Goal: Task Accomplishment & Management: Use online tool/utility

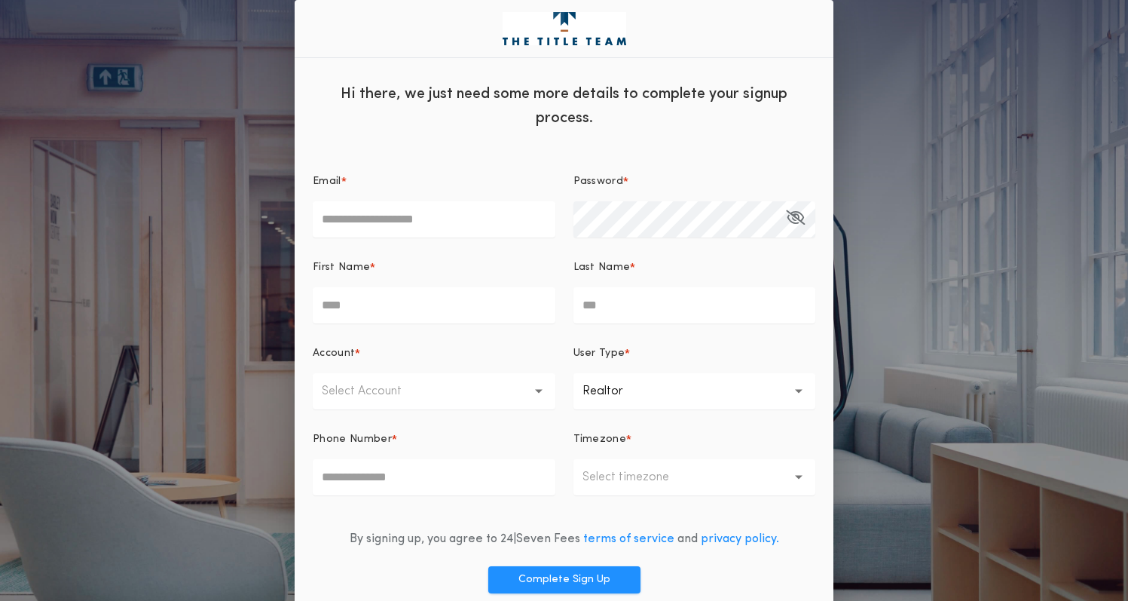
scroll to position [65, 0]
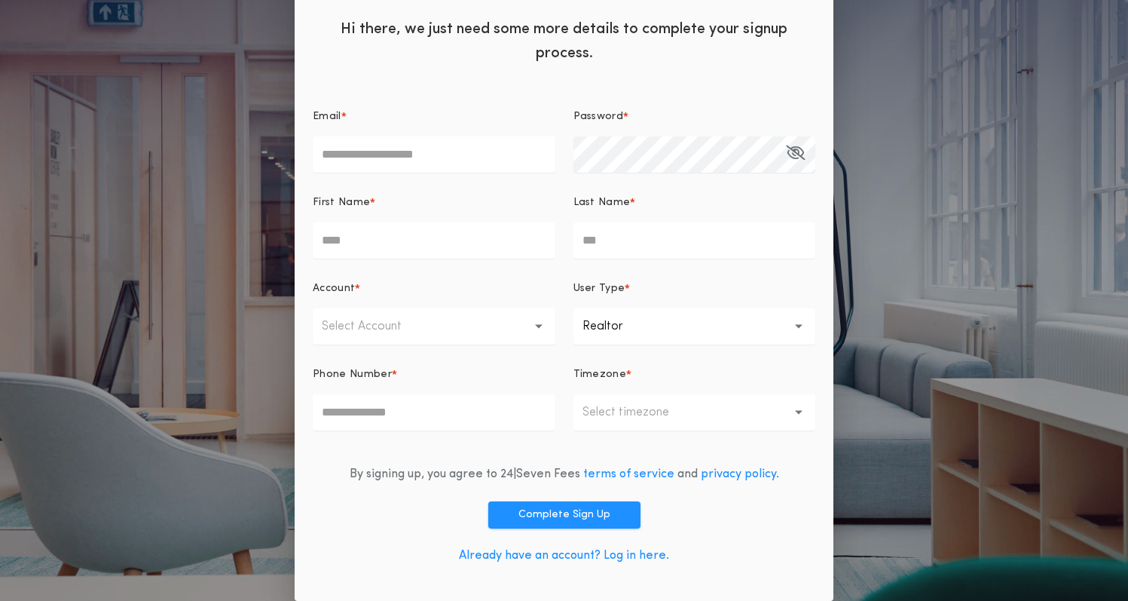
click at [651, 552] on link "Already have an account? Log in here." at bounding box center [564, 555] width 210 height 12
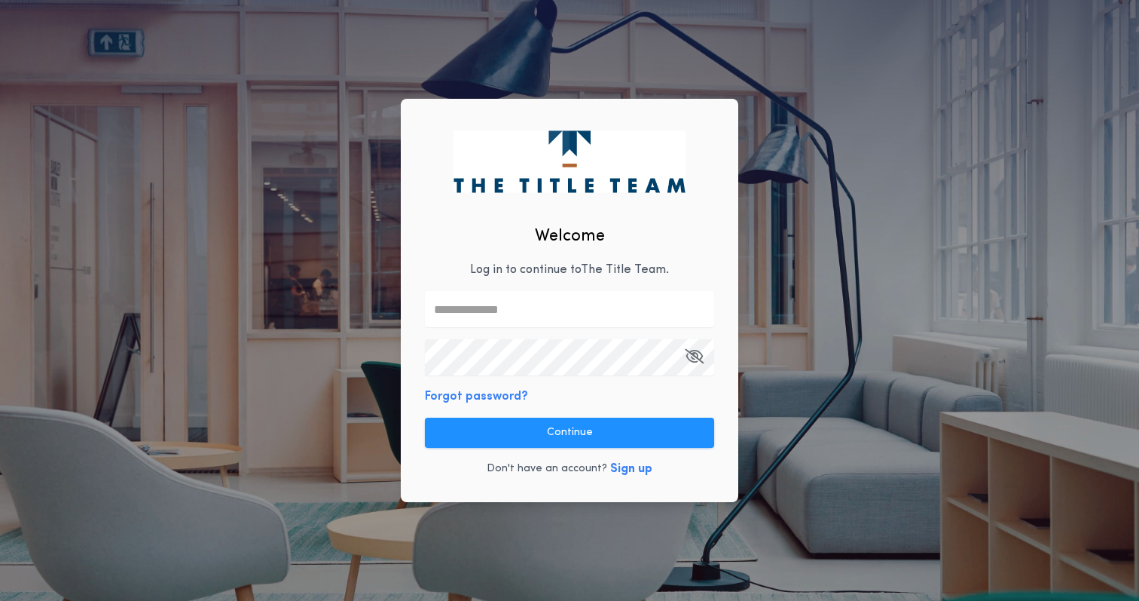
click at [576, 313] on input "text" at bounding box center [569, 309] width 289 height 36
type input "**********"
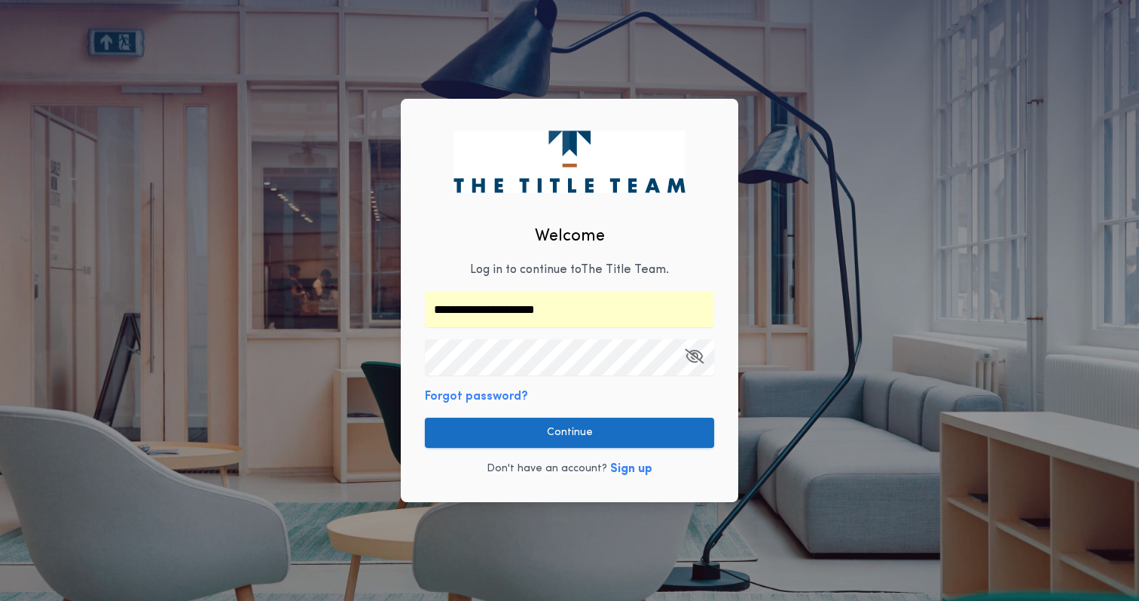
click at [567, 431] on button "Continue" at bounding box center [569, 432] width 289 height 30
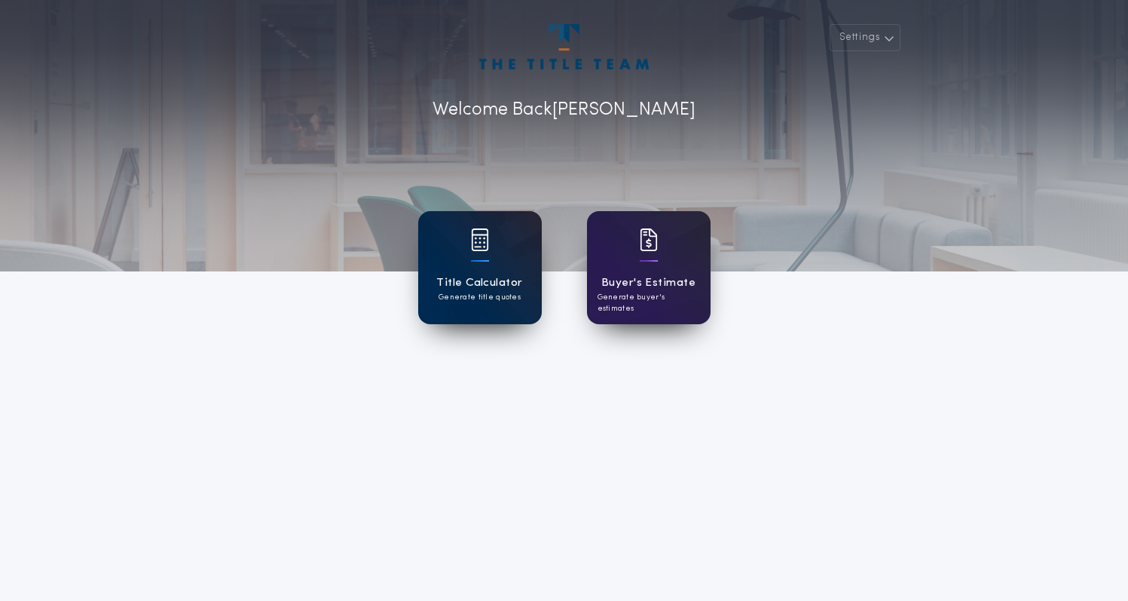
click at [477, 263] on div at bounding box center [480, 249] width 18 height 42
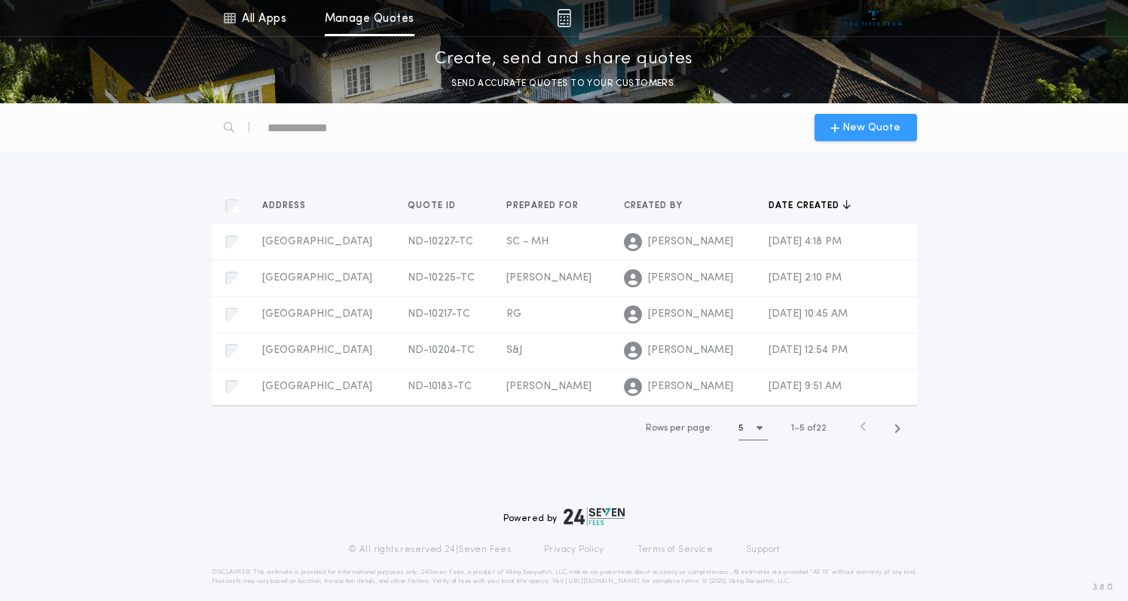
click at [875, 133] on span "New Quote" at bounding box center [871, 128] width 58 height 16
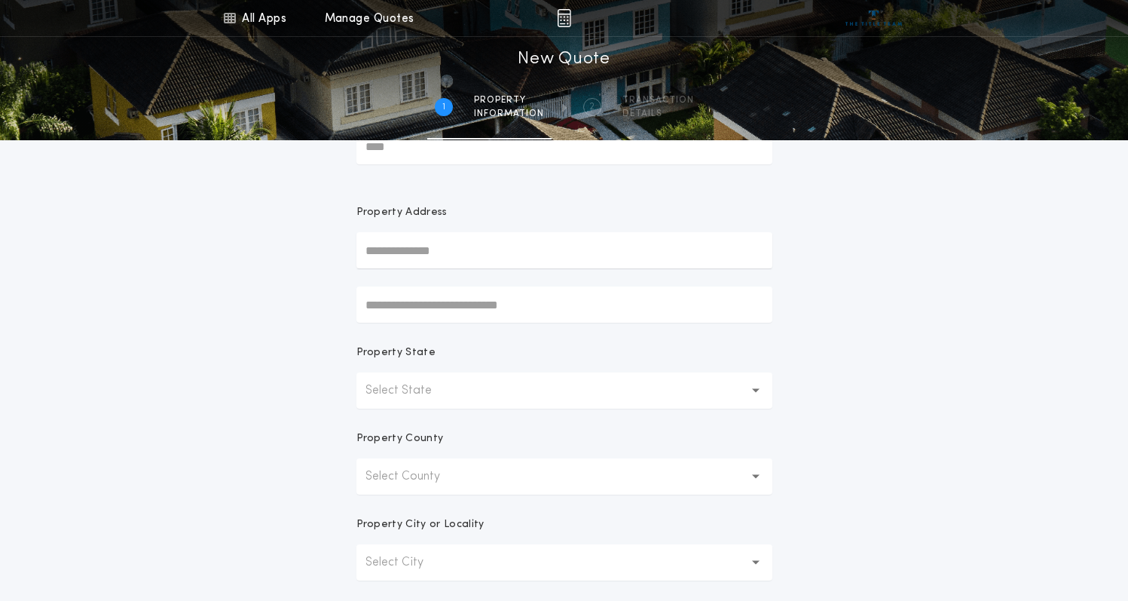
scroll to position [151, 0]
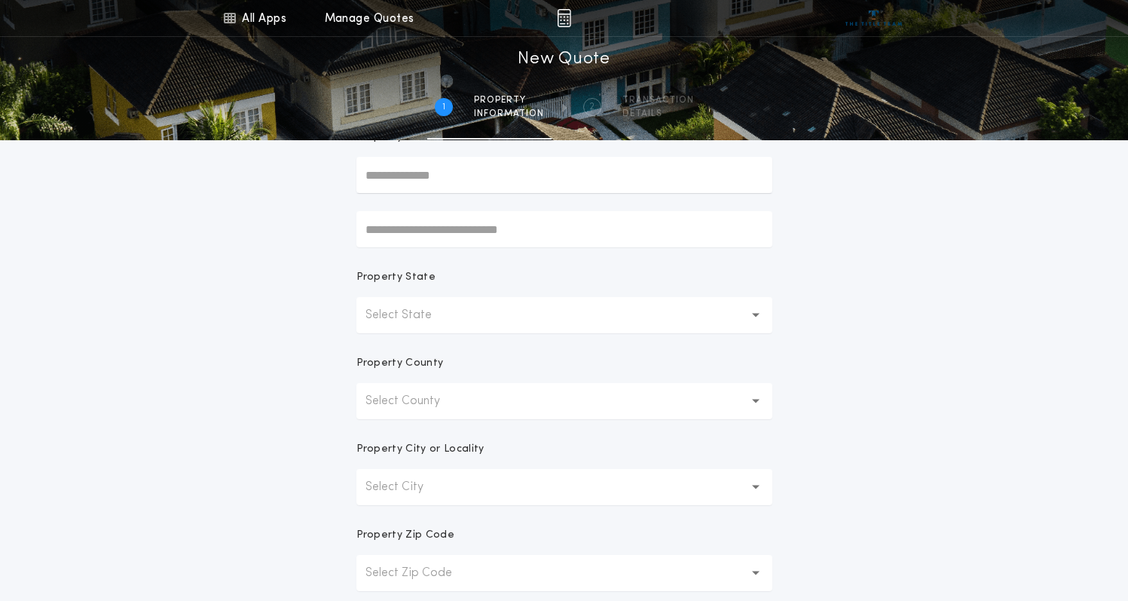
click at [642, 323] on button "Select State" at bounding box center [564, 315] width 416 height 36
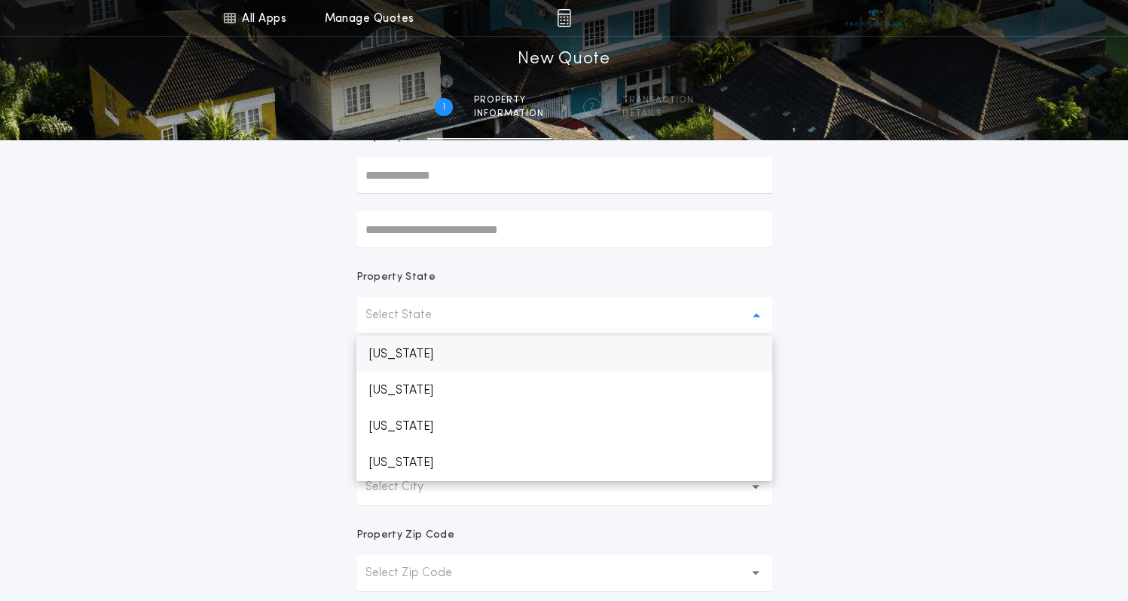
click at [621, 356] on p "[US_STATE]" at bounding box center [564, 354] width 416 height 36
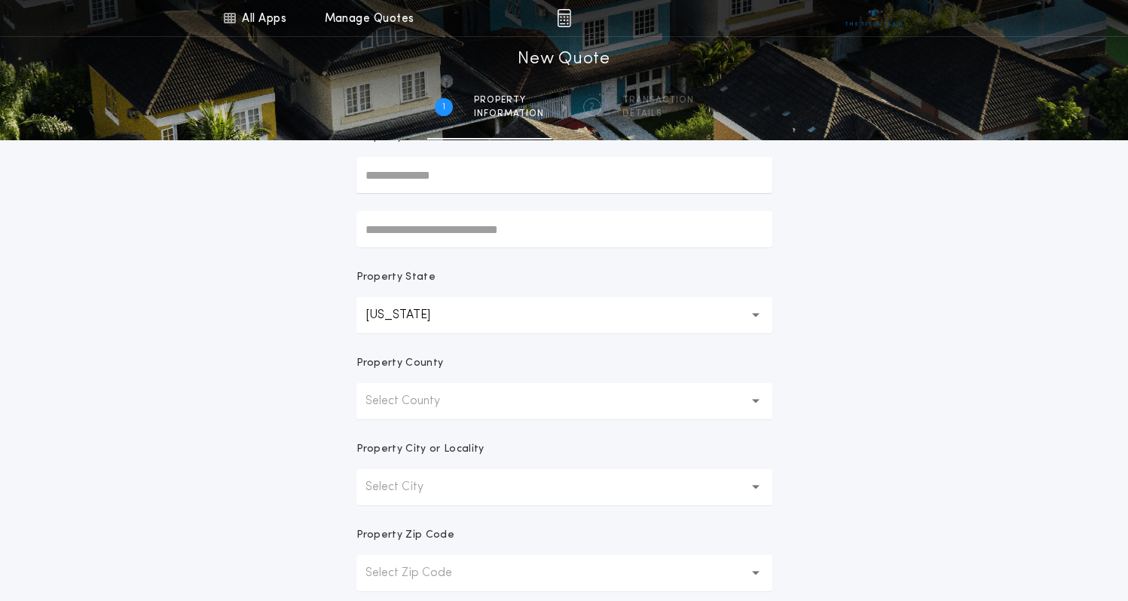
click at [555, 404] on button "Select County" at bounding box center [564, 401] width 416 height 36
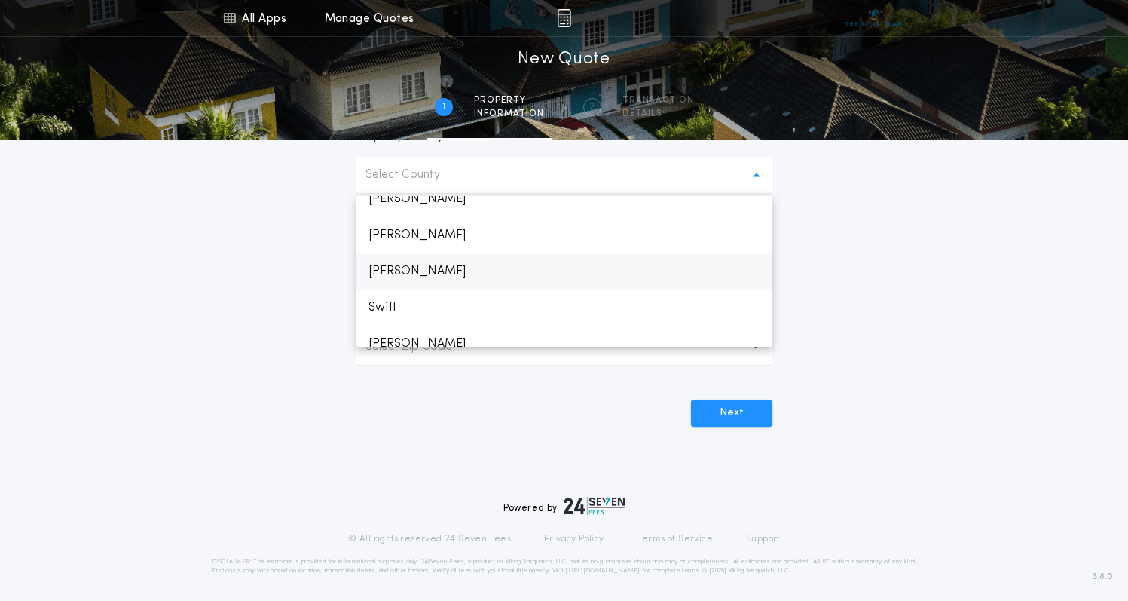
scroll to position [2770, 0]
click at [475, 297] on p "Wadena" at bounding box center [564, 301] width 416 height 36
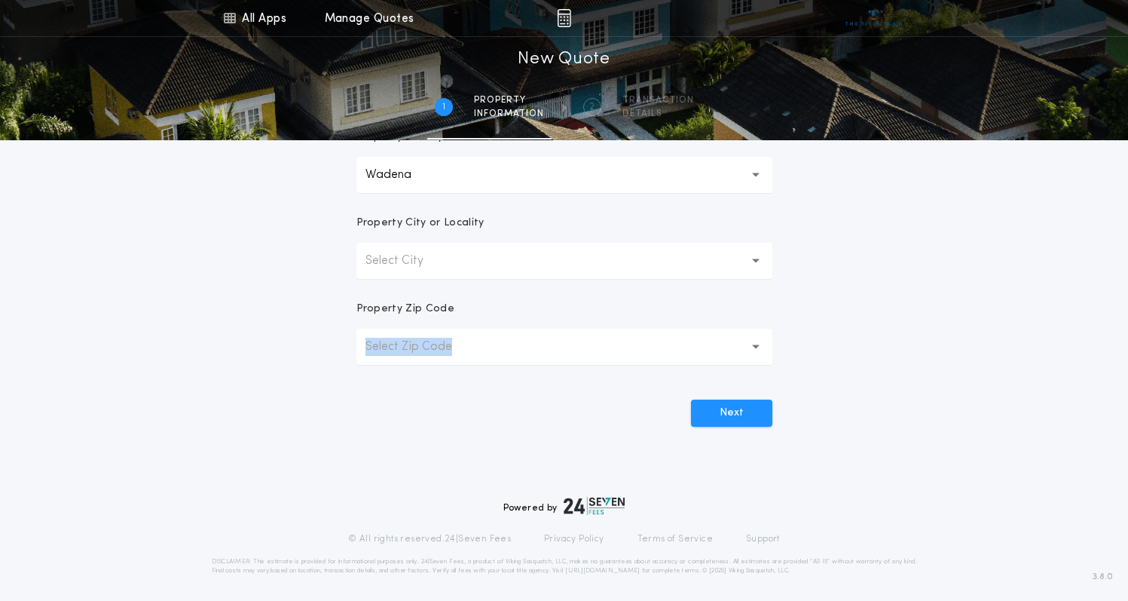
click at [195, 375] on div "All Apps Title Calculator Buyer's Estimate Menu All Apps Manage Quotes 1 /2 New…" at bounding box center [564, 53] width 1128 height 861
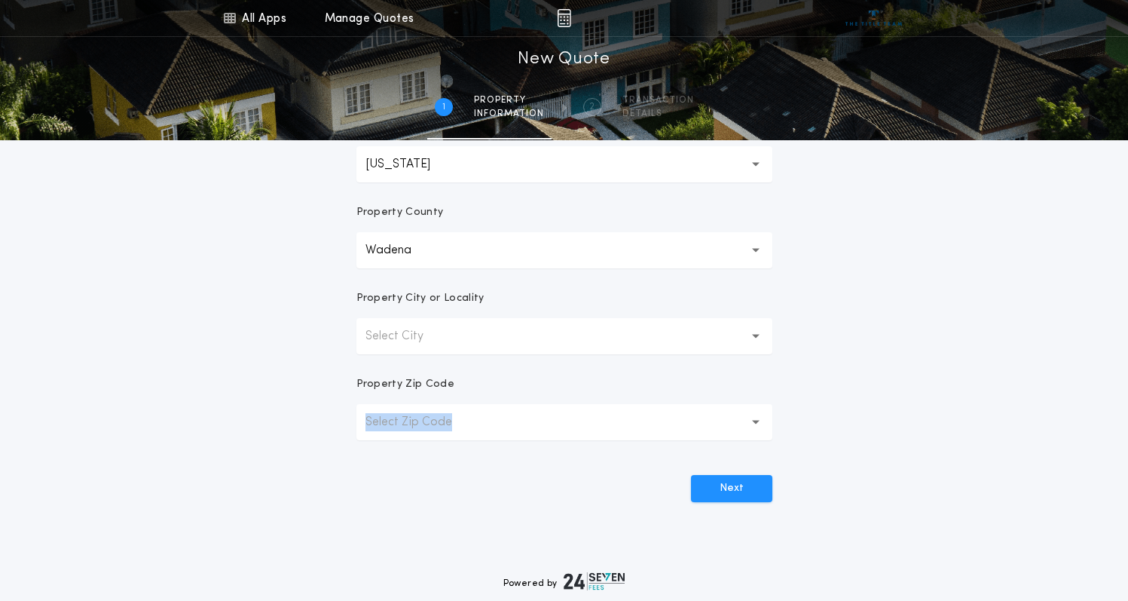
click at [404, 334] on p "Select City" at bounding box center [406, 336] width 82 height 18
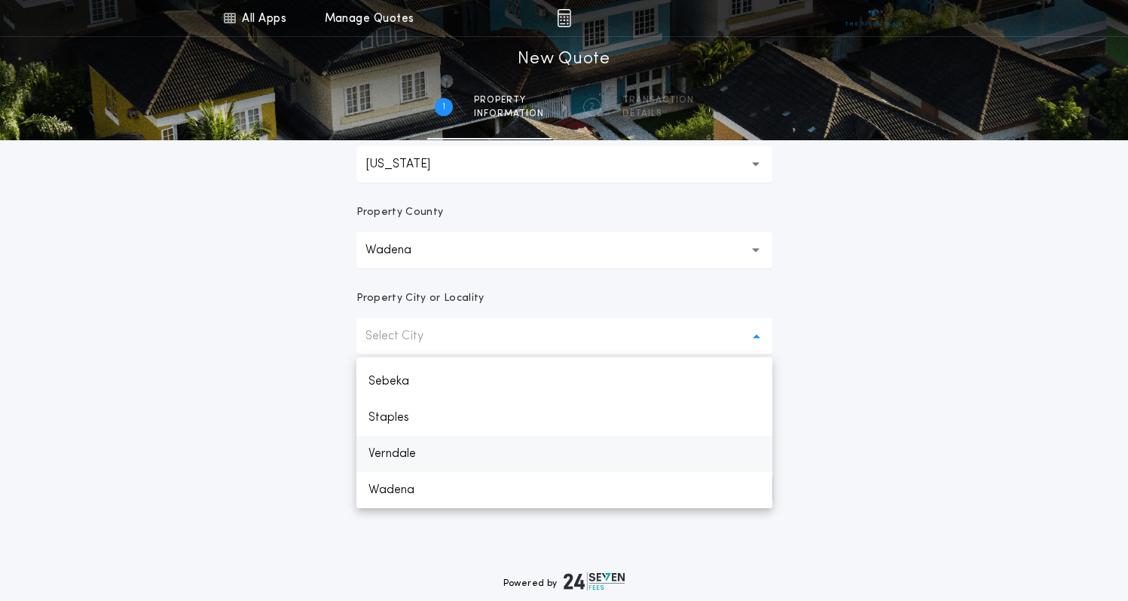
scroll to position [381, 0]
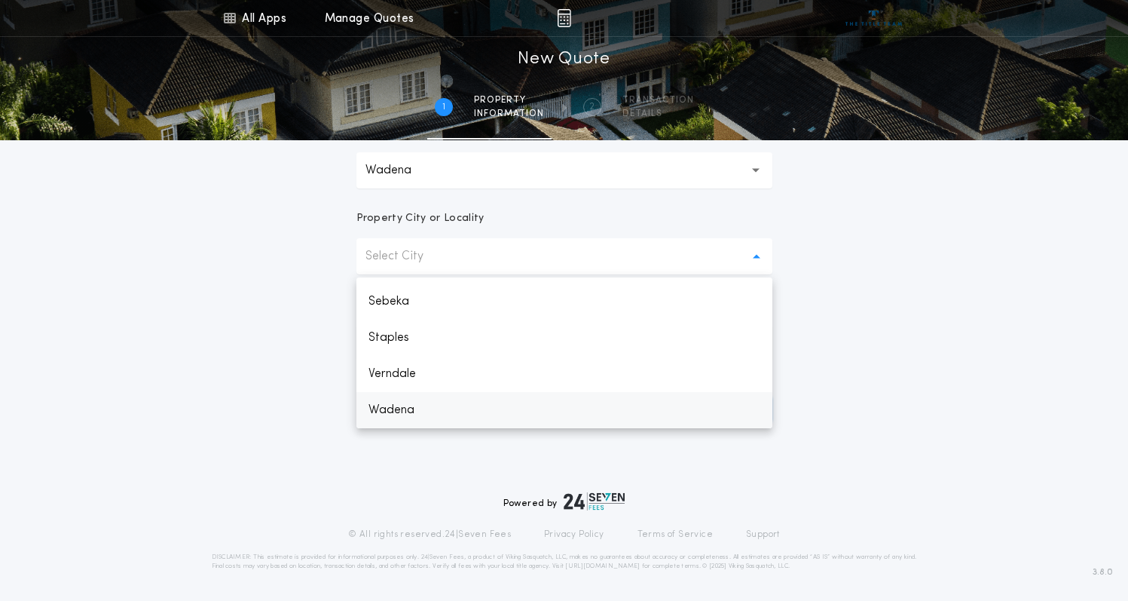
click at [417, 408] on p "Wadena" at bounding box center [564, 410] width 416 height 36
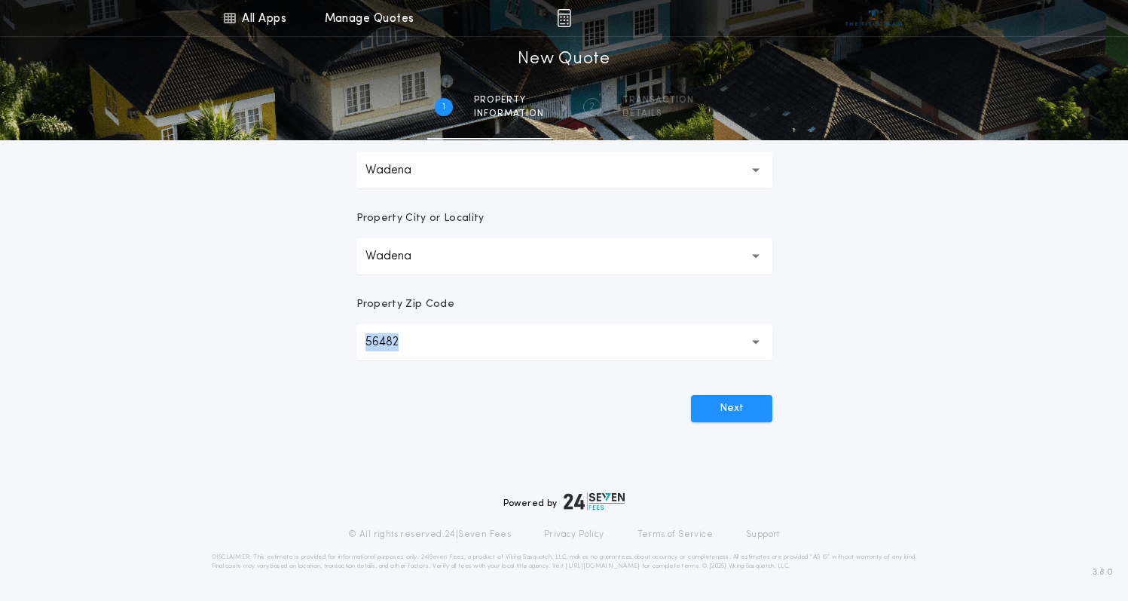
click at [451, 342] on button "56482 *****" at bounding box center [564, 342] width 416 height 36
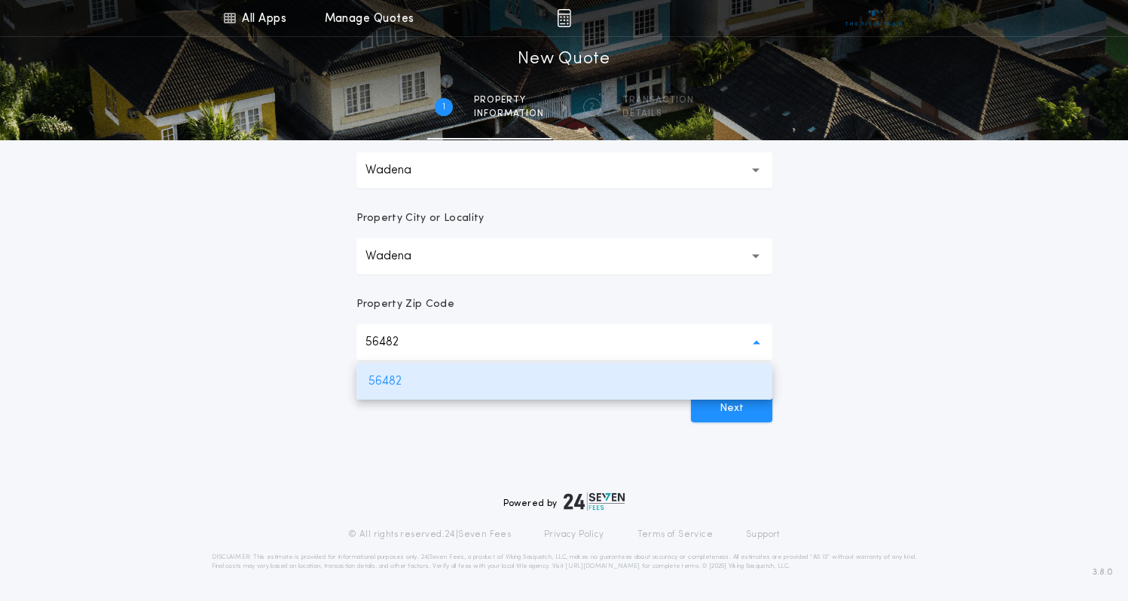
drag, startPoint x: 748, startPoint y: 512, endPoint x: 760, endPoint y: 495, distance: 21.1
click at [750, 510] on div "Powered by © All rights reserved. 24|Seven Fees Privacy Policy Terms of Service…" at bounding box center [564, 531] width 705 height 78
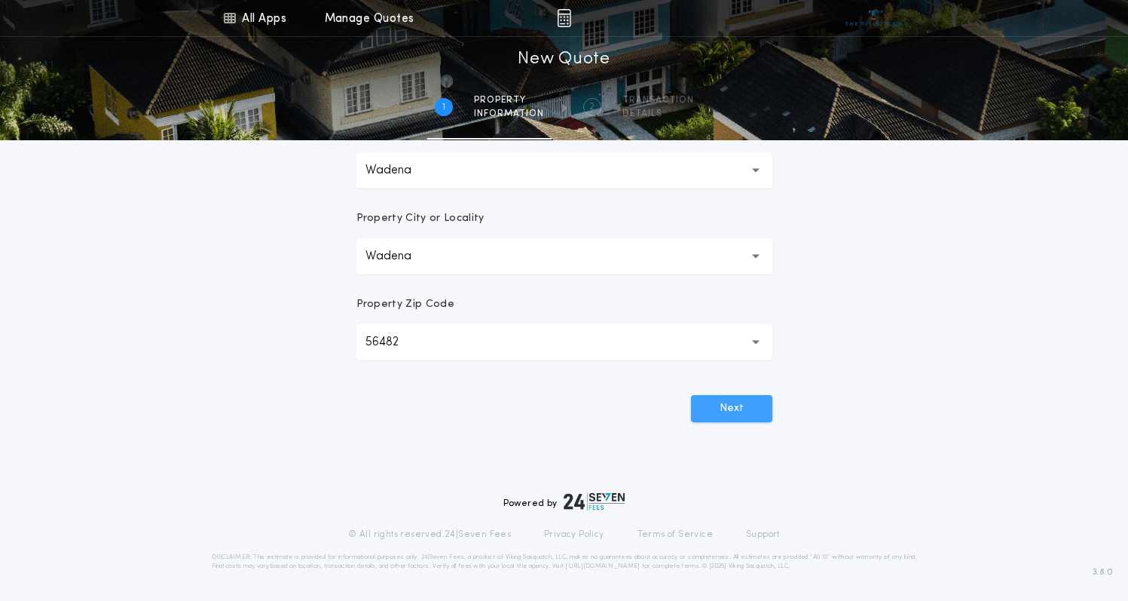
click at [752, 408] on button "Next" at bounding box center [731, 408] width 81 height 27
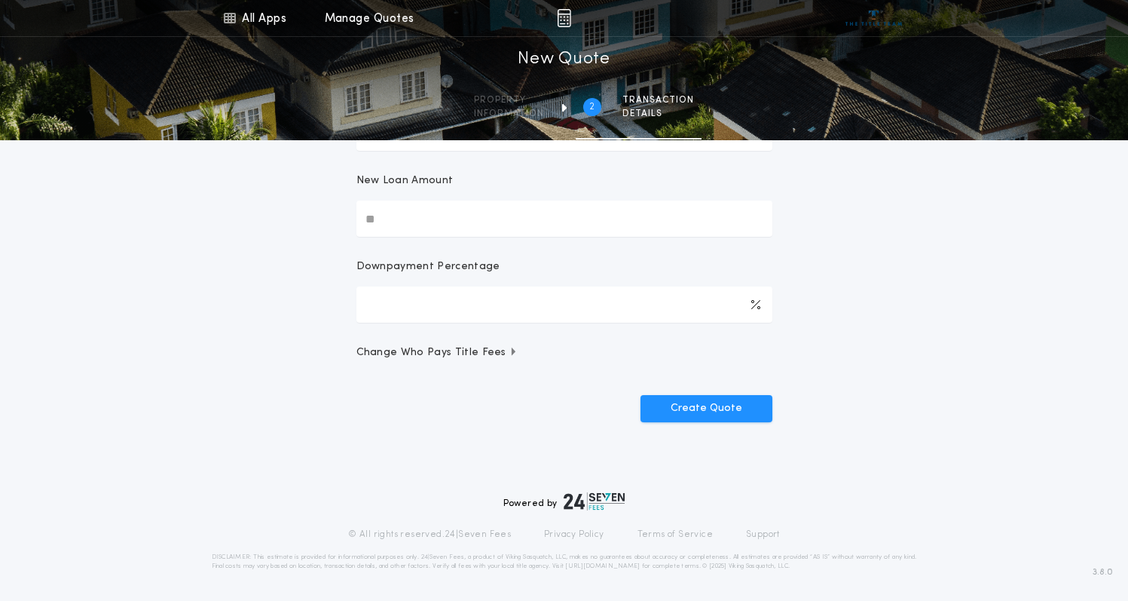
scroll to position [0, 0]
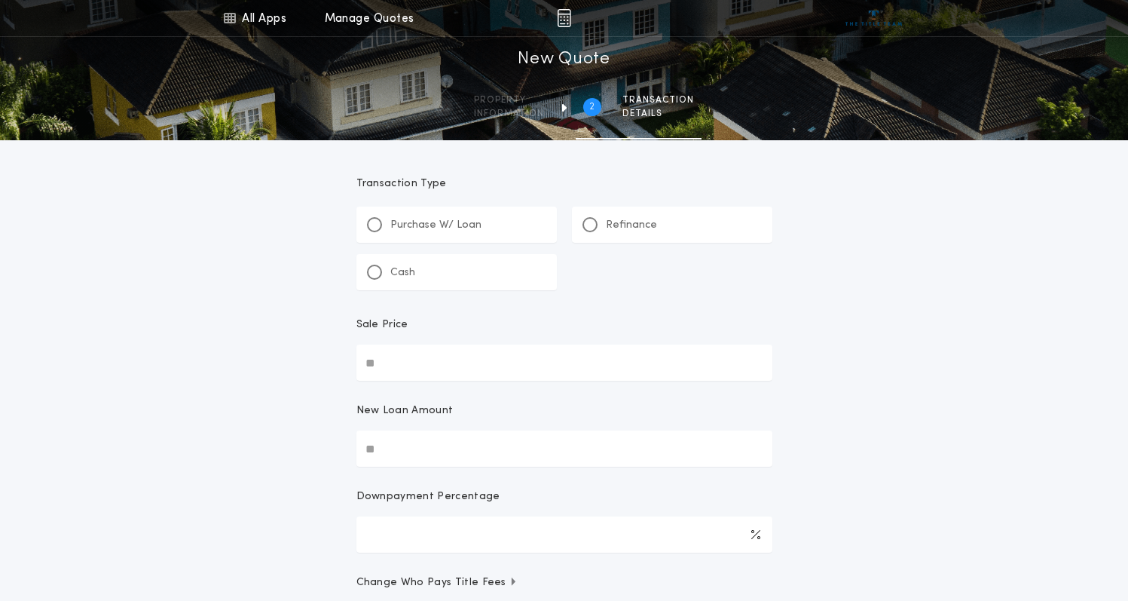
drag, startPoint x: 471, startPoint y: 371, endPoint x: 335, endPoint y: 350, distance: 137.2
click at [335, 350] on div "All Apps Title Calculator Buyer's Estimate Menu All Apps Manage Quotes 2 /2 New…" at bounding box center [564, 355] width 1128 height 710
type input "********"
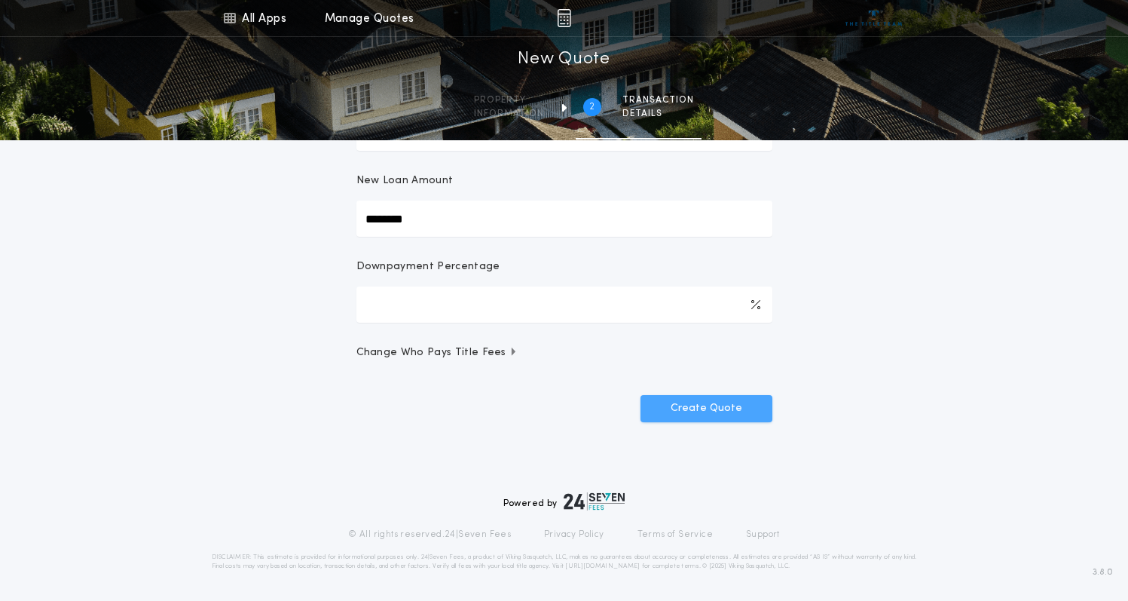
type input "********"
type input "****"
click at [699, 401] on button "Create Quote" at bounding box center [707, 408] width 132 height 27
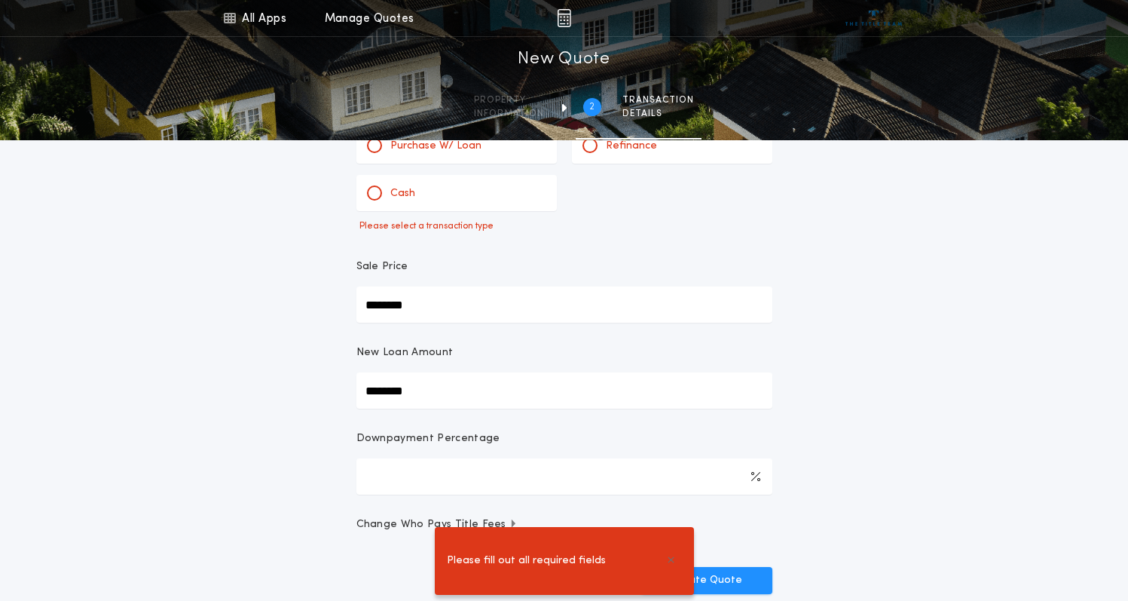
scroll to position [4, 0]
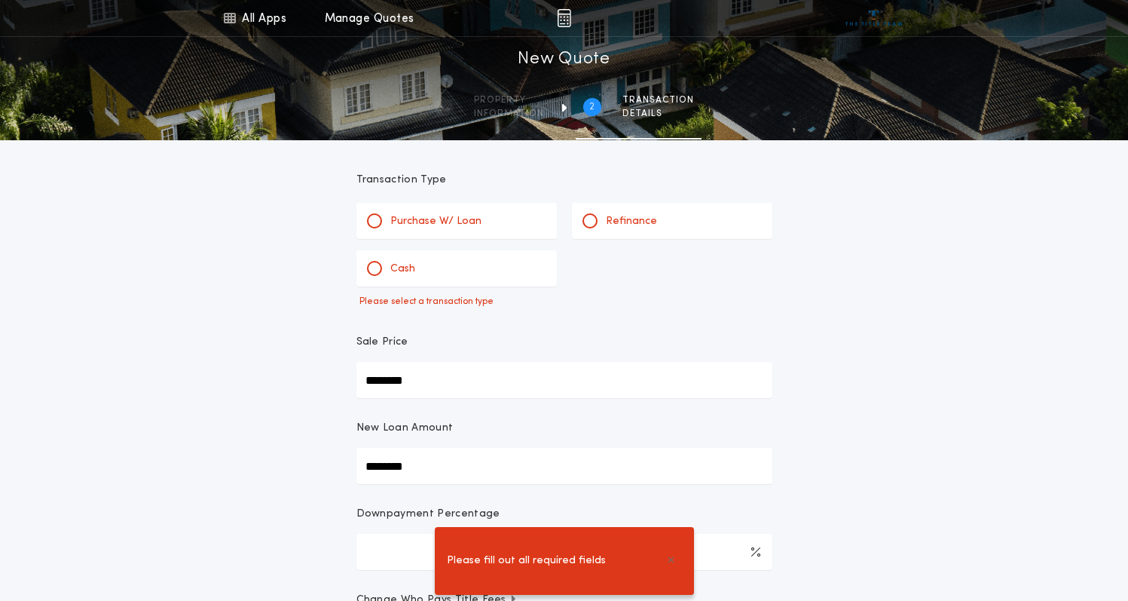
drag, startPoint x: 375, startPoint y: 219, endPoint x: 361, endPoint y: 227, distance: 15.5
click at [375, 219] on div at bounding box center [375, 221] width 8 height 8
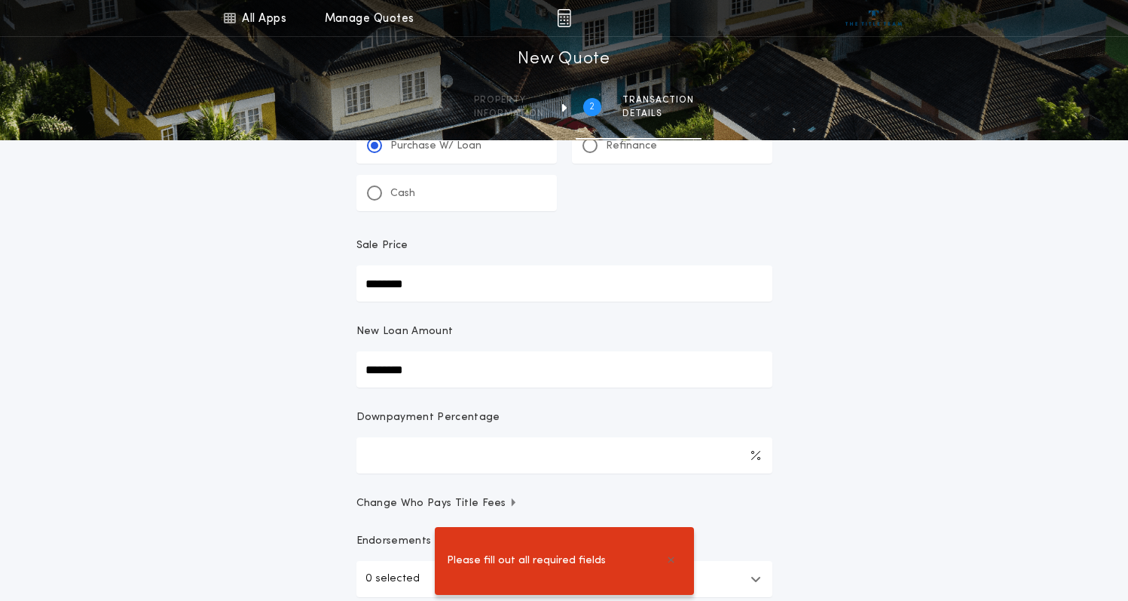
scroll to position [305, 0]
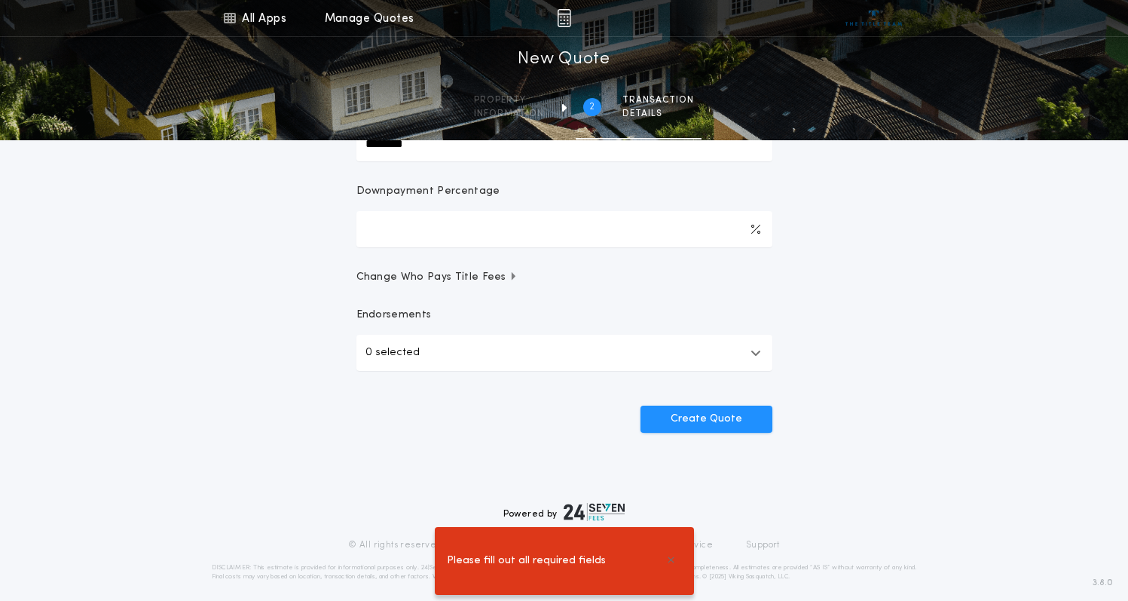
click at [733, 453] on div "**********" at bounding box center [564, 163] width 452 height 656
click at [715, 411] on button "Create Quote" at bounding box center [707, 418] width 132 height 27
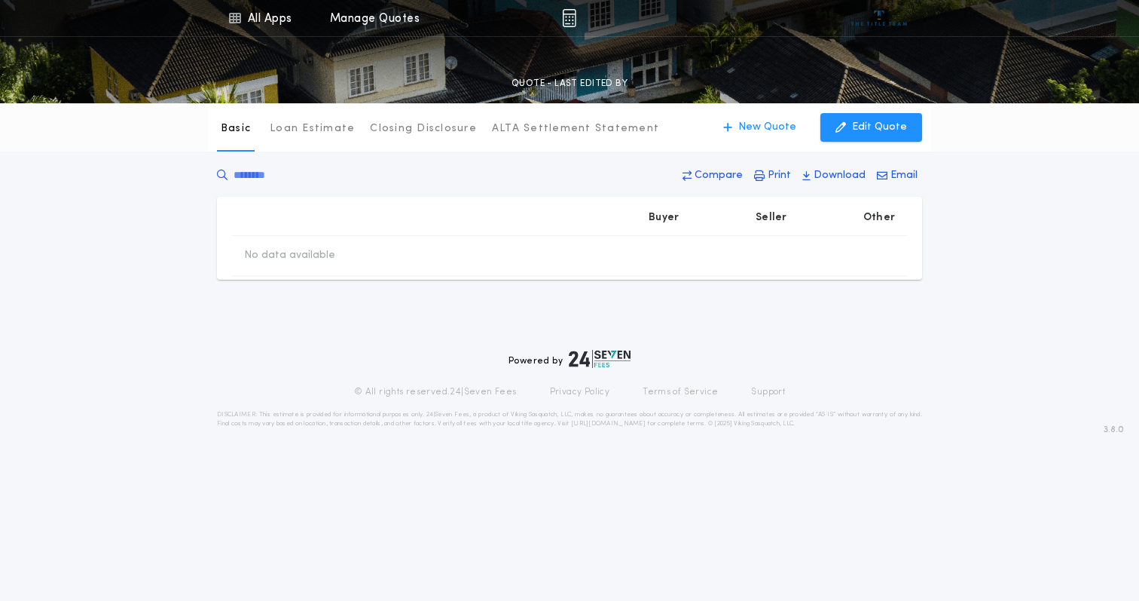
type input "********"
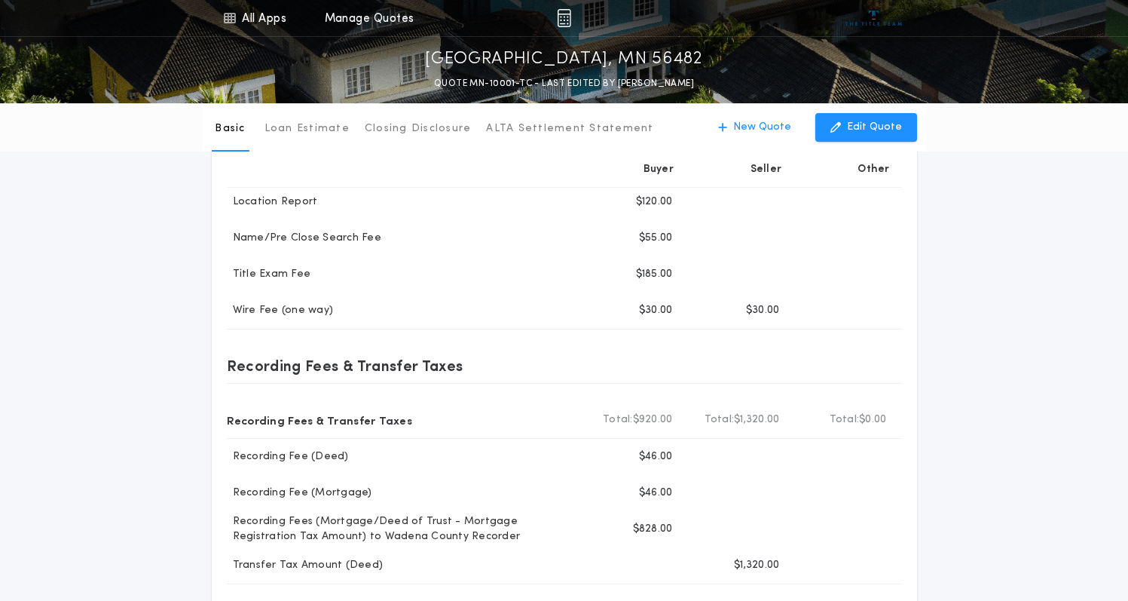
scroll to position [527, 0]
